Goal: Transaction & Acquisition: Purchase product/service

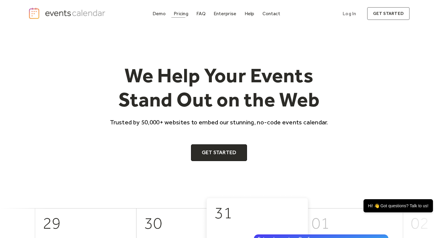
click at [179, 14] on div "Pricing" at bounding box center [181, 13] width 15 height 3
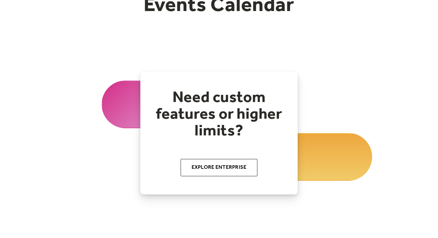
scroll to position [86, 0]
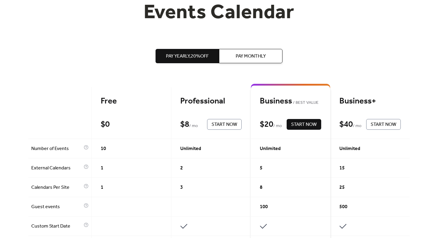
click at [220, 172] on div "2" at bounding box center [211, 167] width 80 height 19
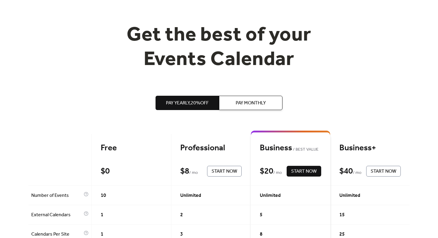
scroll to position [0, 0]
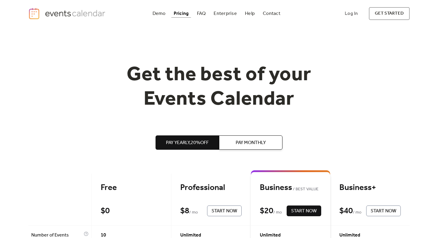
click at [256, 139] on span "Pay Monthly" at bounding box center [251, 142] width 30 height 7
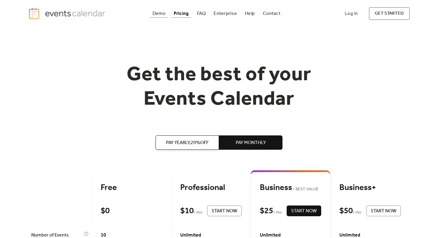
click at [160, 13] on div "Demo" at bounding box center [159, 13] width 13 height 3
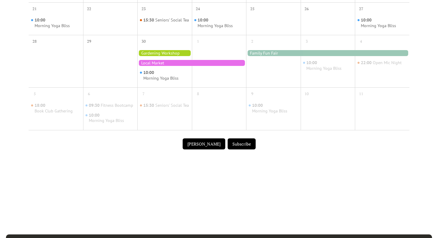
scroll to position [333, 0]
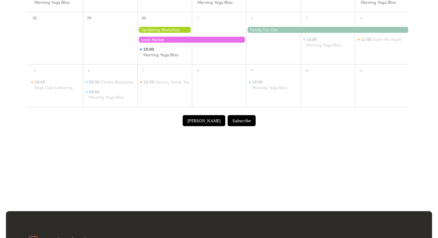
click at [211, 126] on button "Submit Event" at bounding box center [204, 120] width 43 height 11
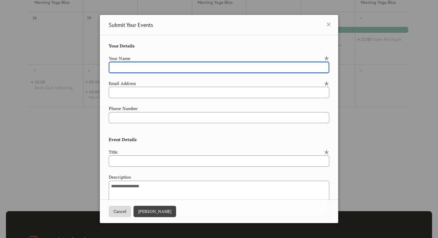
click at [241, 47] on div "**********" at bounding box center [219, 207] width 221 height 328
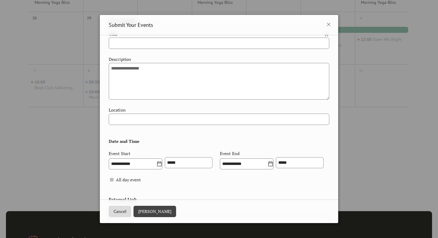
scroll to position [0, 0]
